Goal: Task Accomplishment & Management: Use online tool/utility

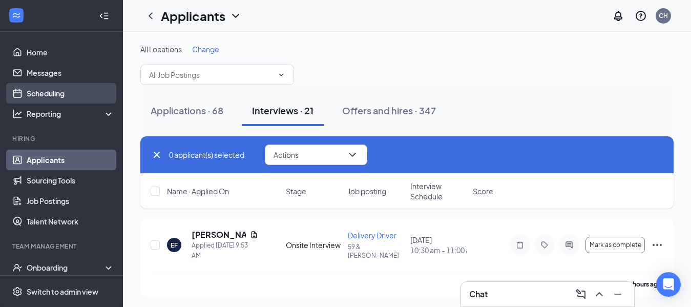
click at [66, 93] on link "Scheduling" at bounding box center [71, 93] width 88 height 20
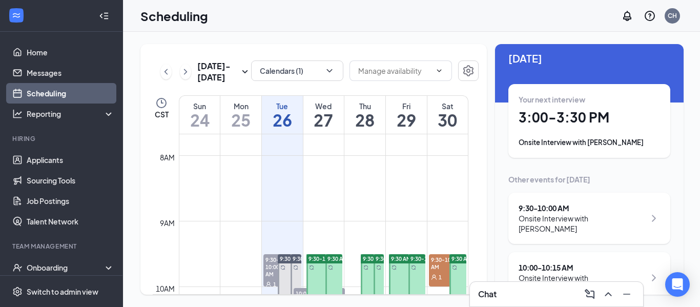
scroll to position [4, 0]
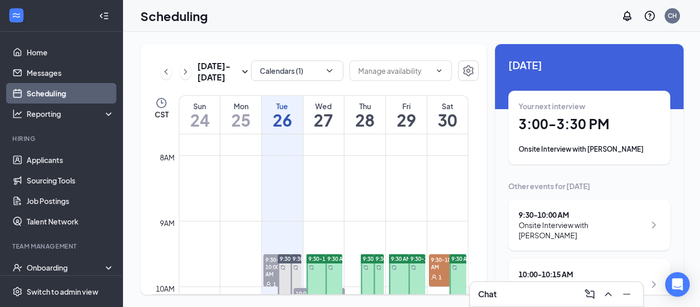
click at [608, 151] on div "Onsite Interview with [PERSON_NAME]" at bounding box center [588, 149] width 141 height 10
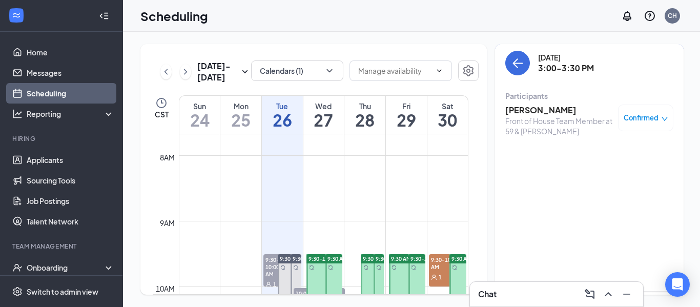
click at [545, 114] on h3 "[PERSON_NAME]" at bounding box center [559, 110] width 108 height 11
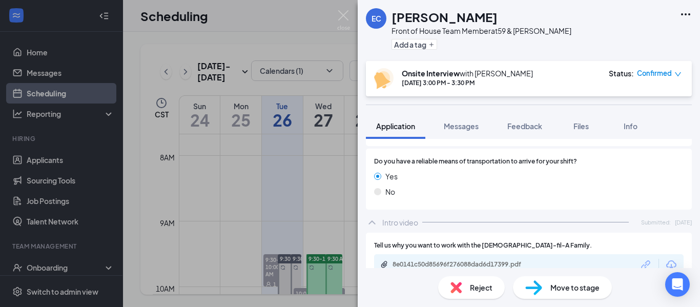
scroll to position [839, 0]
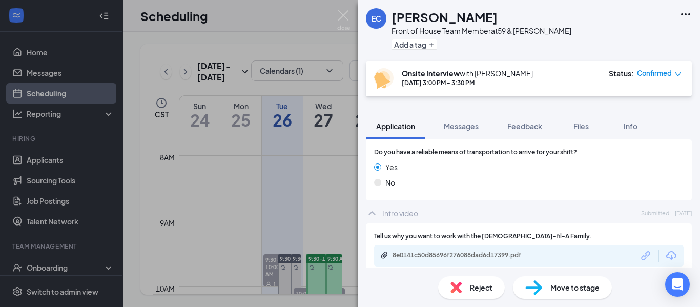
click at [508, 251] on div "8e0141c50d85696f276088dad6d17399.pdf" at bounding box center [463, 255] width 143 height 8
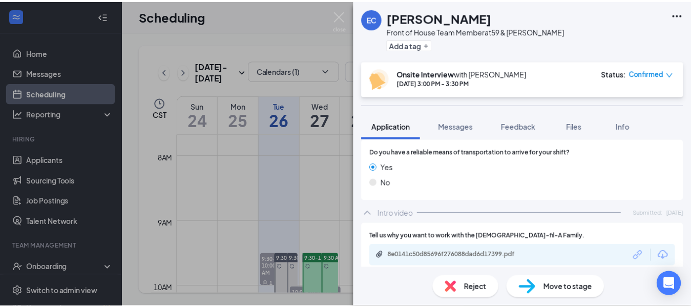
scroll to position [835, 0]
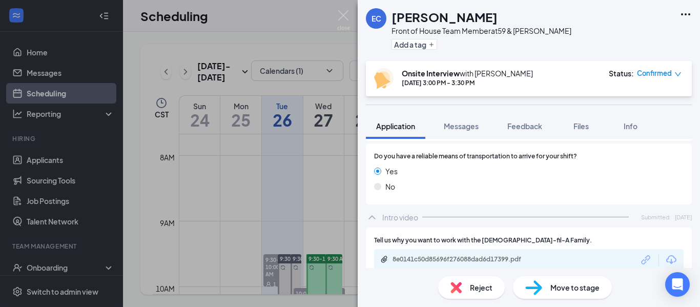
click at [297, 15] on div "EC [PERSON_NAME] Front of House Team Member at 59 & [PERSON_NAME] Add a tag Ons…" at bounding box center [350, 153] width 700 height 307
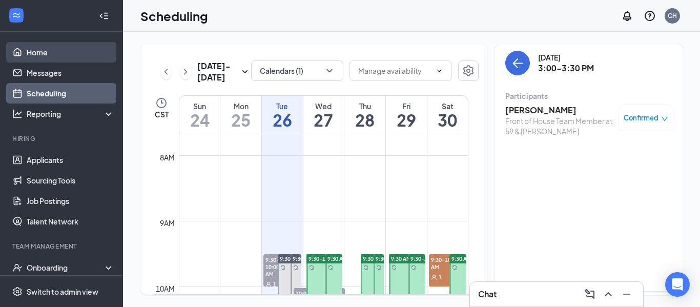
click at [56, 53] on link "Home" at bounding box center [71, 52] width 88 height 20
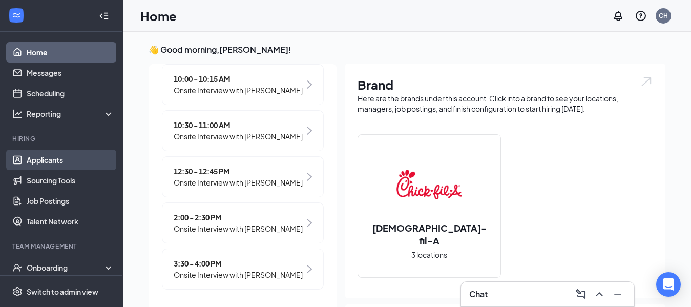
scroll to position [264, 0]
